Goal: Transaction & Acquisition: Purchase product/service

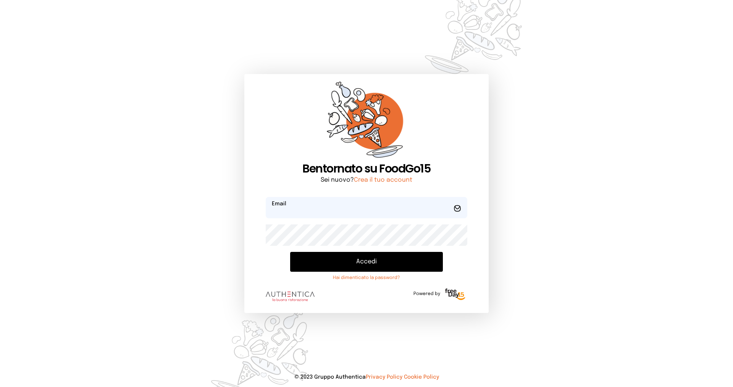
type input "**********"
click at [385, 262] on button "Accedi" at bounding box center [366, 262] width 153 height 20
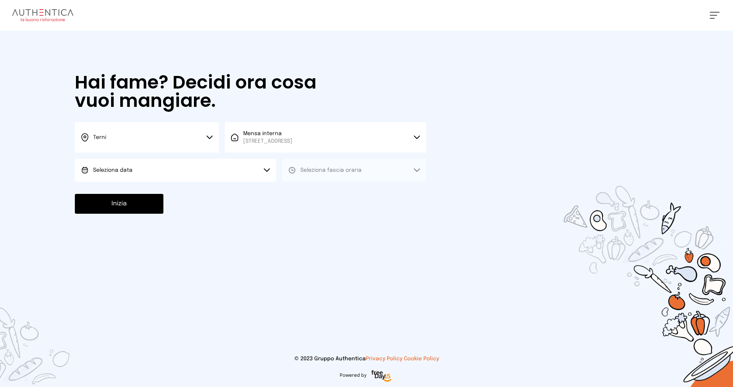
click at [135, 137] on button "Terni" at bounding box center [147, 137] width 144 height 31
click at [149, 165] on li "Terni" at bounding box center [147, 163] width 144 height 21
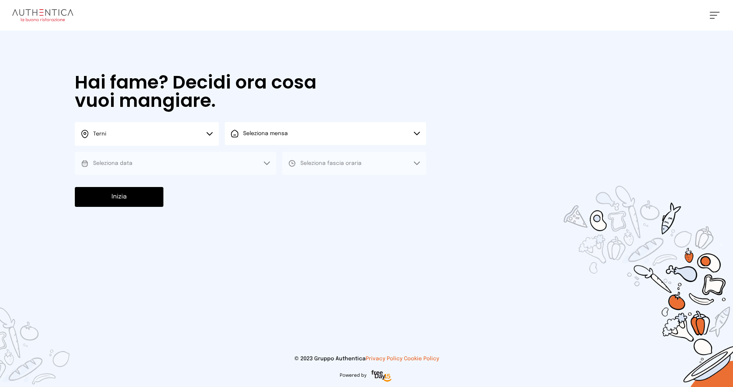
click at [267, 134] on span "Seleziona mensa" at bounding box center [265, 133] width 45 height 5
click at [280, 159] on span "[STREET_ADDRESS]" at bounding box center [267, 163] width 49 height 8
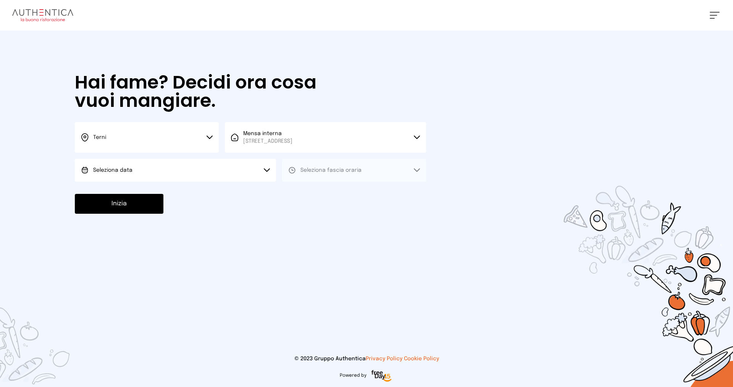
click at [154, 173] on button "Seleziona data" at bounding box center [175, 170] width 201 height 23
click at [169, 196] on li "[DATE], [DATE]" at bounding box center [175, 192] width 201 height 20
click at [315, 168] on span "Seleziona fascia oraria" at bounding box center [331, 170] width 61 height 5
click at [318, 192] on li "Pranzo" at bounding box center [354, 192] width 144 height 20
click at [140, 206] on button "Inizia" at bounding box center [119, 204] width 89 height 20
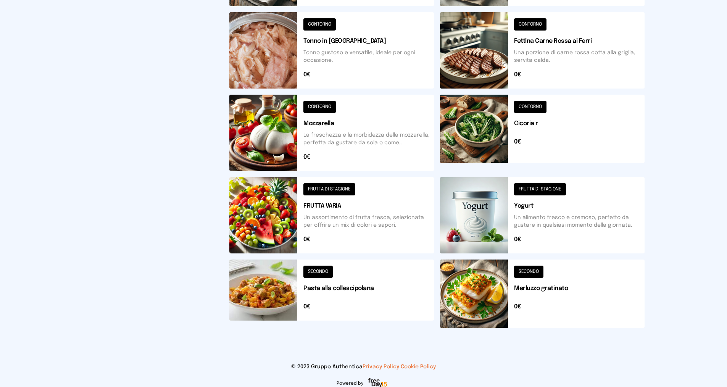
scroll to position [237, 0]
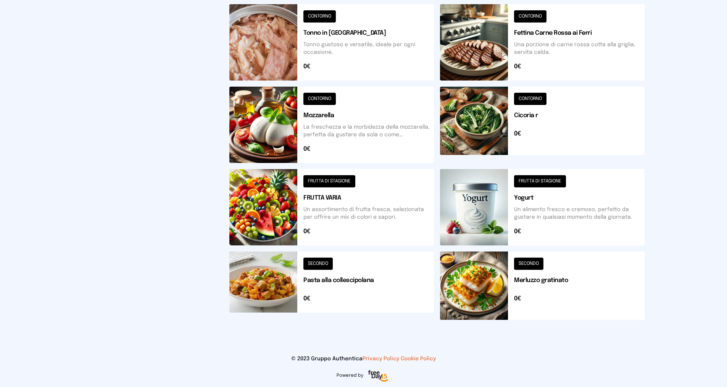
click at [318, 264] on button at bounding box center [332, 286] width 205 height 68
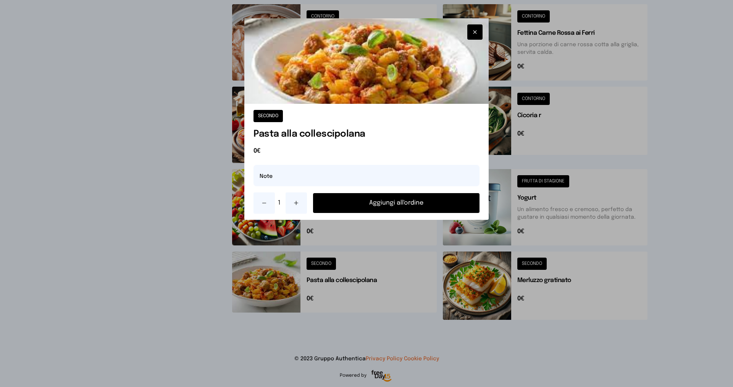
click at [351, 204] on button "Aggiungi all'ordine" at bounding box center [396, 203] width 167 height 20
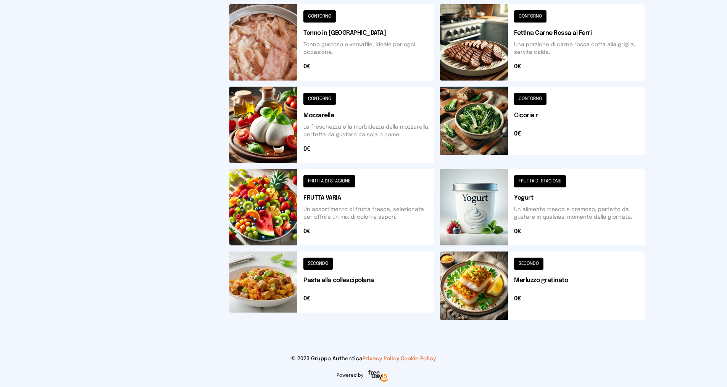
click at [311, 179] on button at bounding box center [332, 207] width 205 height 76
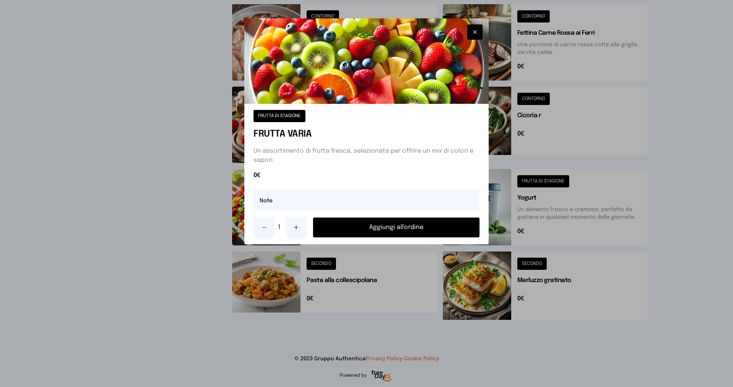
click at [344, 227] on button "Aggiungi all'ordine" at bounding box center [396, 228] width 167 height 20
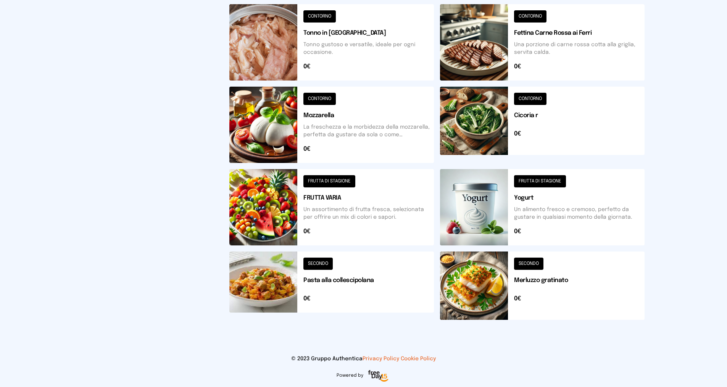
click at [529, 97] on button at bounding box center [542, 125] width 205 height 76
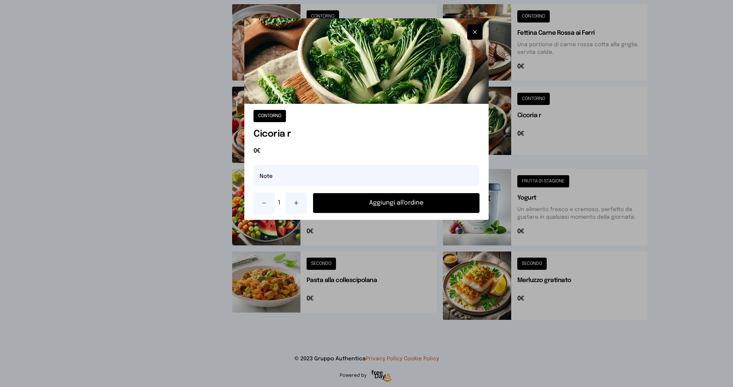
click at [406, 201] on button "Aggiungi all'ordine" at bounding box center [396, 203] width 167 height 20
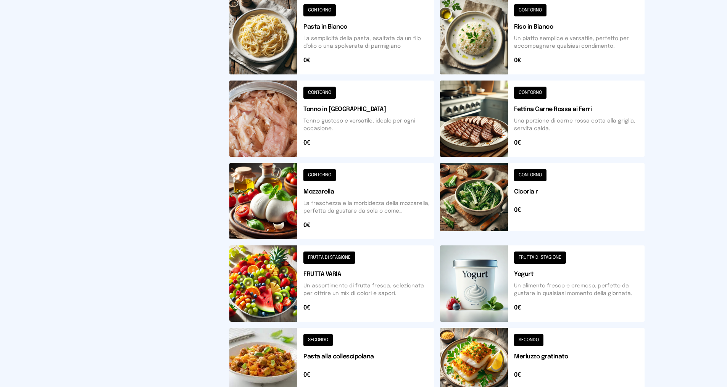
scroll to position [8, 0]
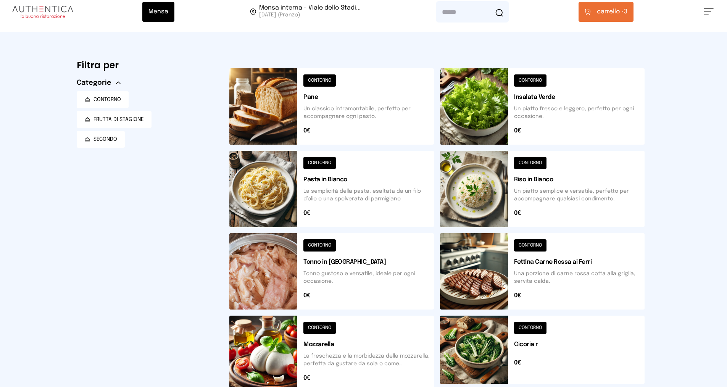
click at [600, 15] on span "carrello •" at bounding box center [610, 11] width 27 height 9
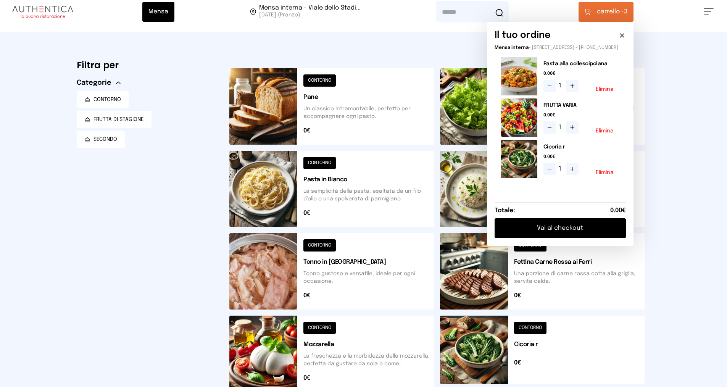
click at [581, 237] on button "Vai al checkout" at bounding box center [560, 228] width 131 height 20
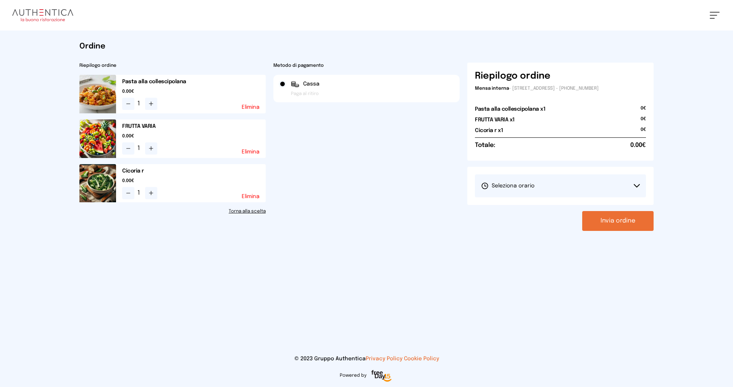
click at [533, 184] on span "Seleziona orario" at bounding box center [507, 186] width 53 height 8
click at [542, 208] on li "1° Turno (13:00 - 15:00)" at bounding box center [560, 207] width 171 height 20
click at [609, 216] on button "Invia ordine" at bounding box center [617, 221] width 71 height 20
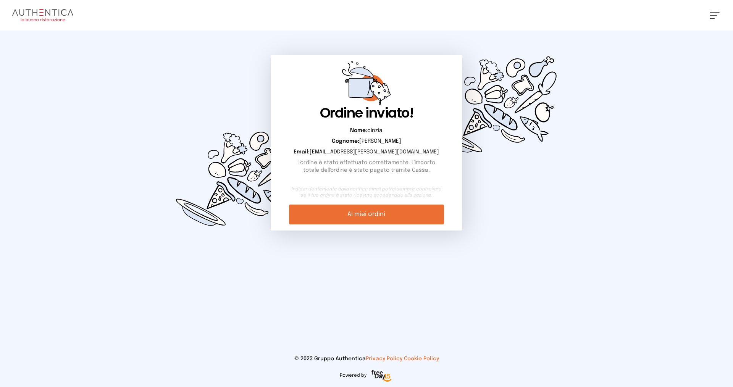
click at [385, 219] on link "Ai miei ordini" at bounding box center [366, 215] width 155 height 20
